Goal: Navigation & Orientation: Go to known website

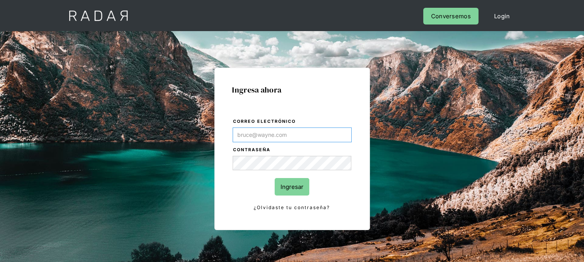
type input "[EMAIL_ADDRESS][DOMAIN_NAME]"
click at [298, 185] on input "Ingresar" at bounding box center [292, 187] width 35 height 18
